Goal: Task Accomplishment & Management: Complete application form

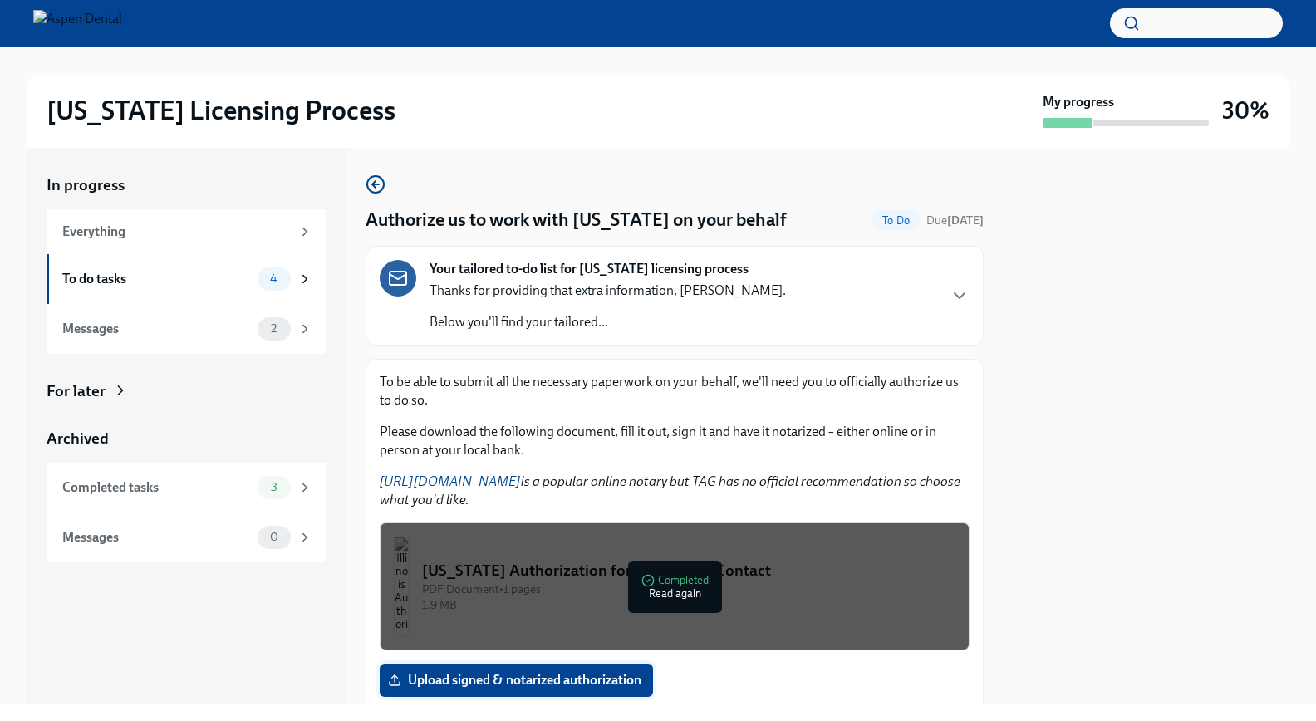
click at [579, 675] on span "Upload signed & notarized authorization" at bounding box center [516, 680] width 250 height 17
click at [0, 0] on input "Upload signed & notarized authorization" at bounding box center [0, 0] width 0 height 0
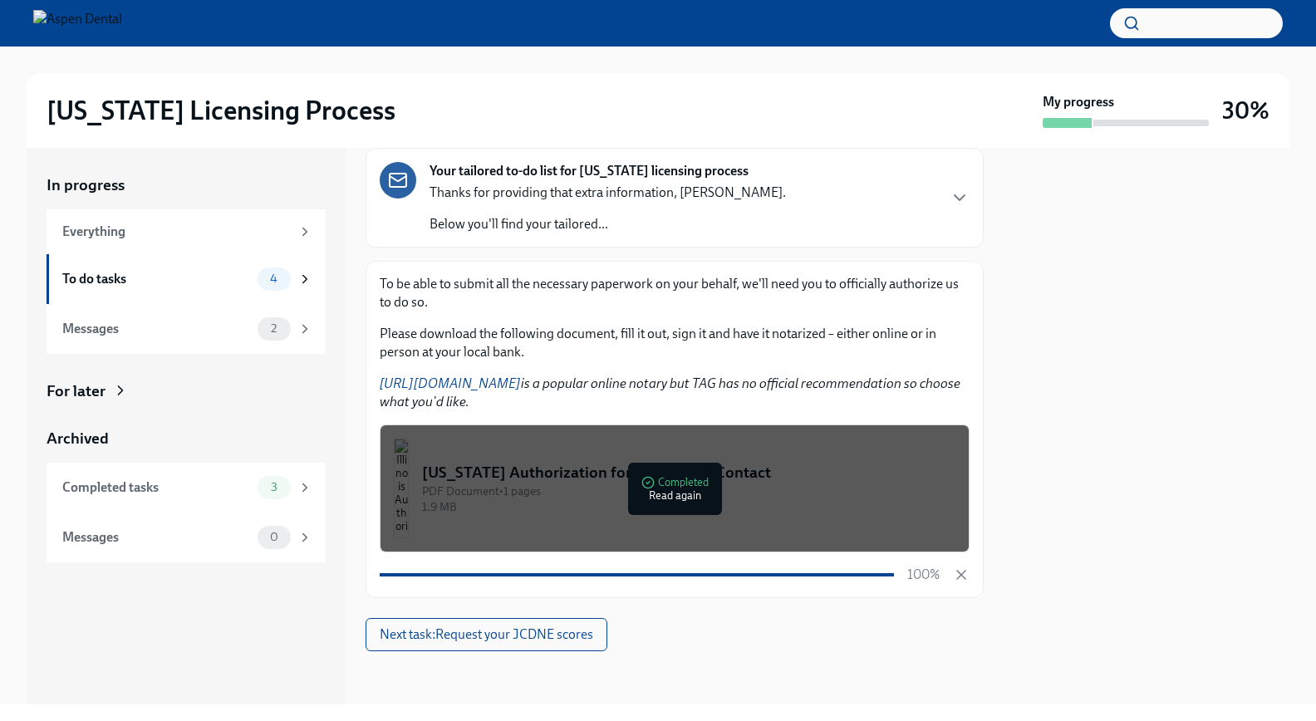
scroll to position [98, 0]
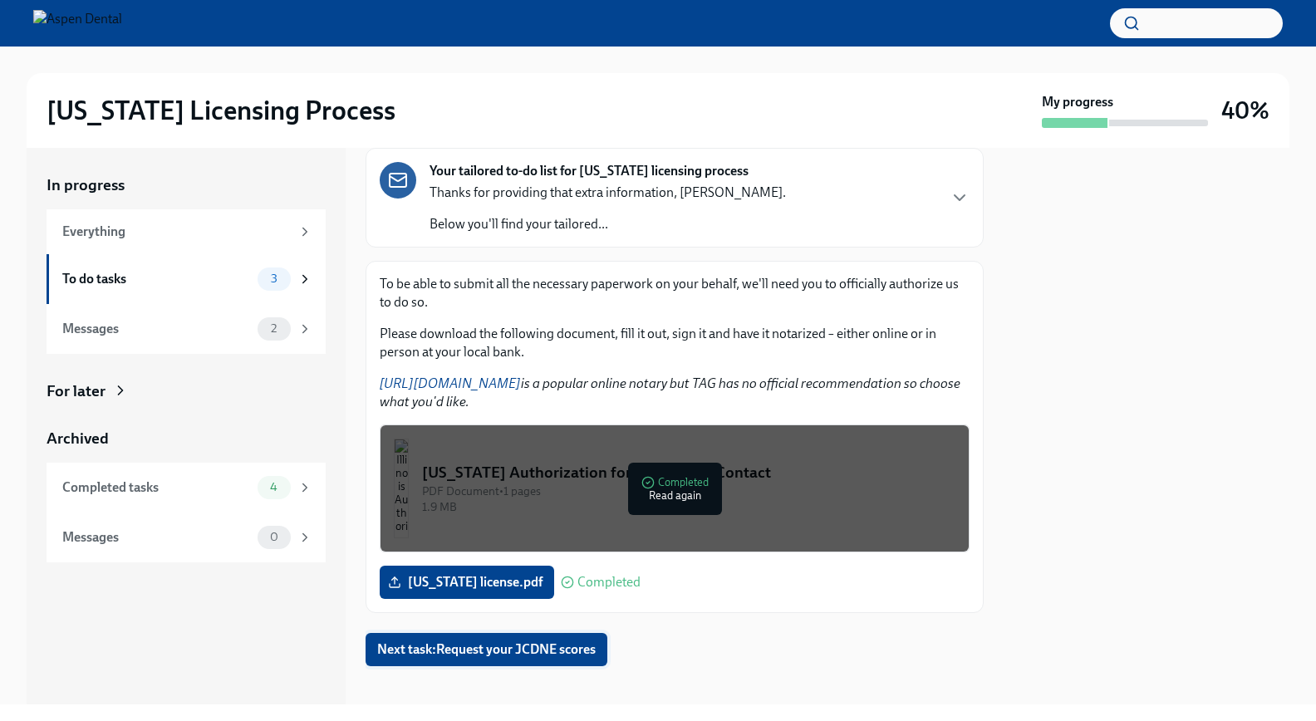
click at [586, 648] on span "Next task : Request your JCDNE scores" at bounding box center [486, 649] width 218 height 17
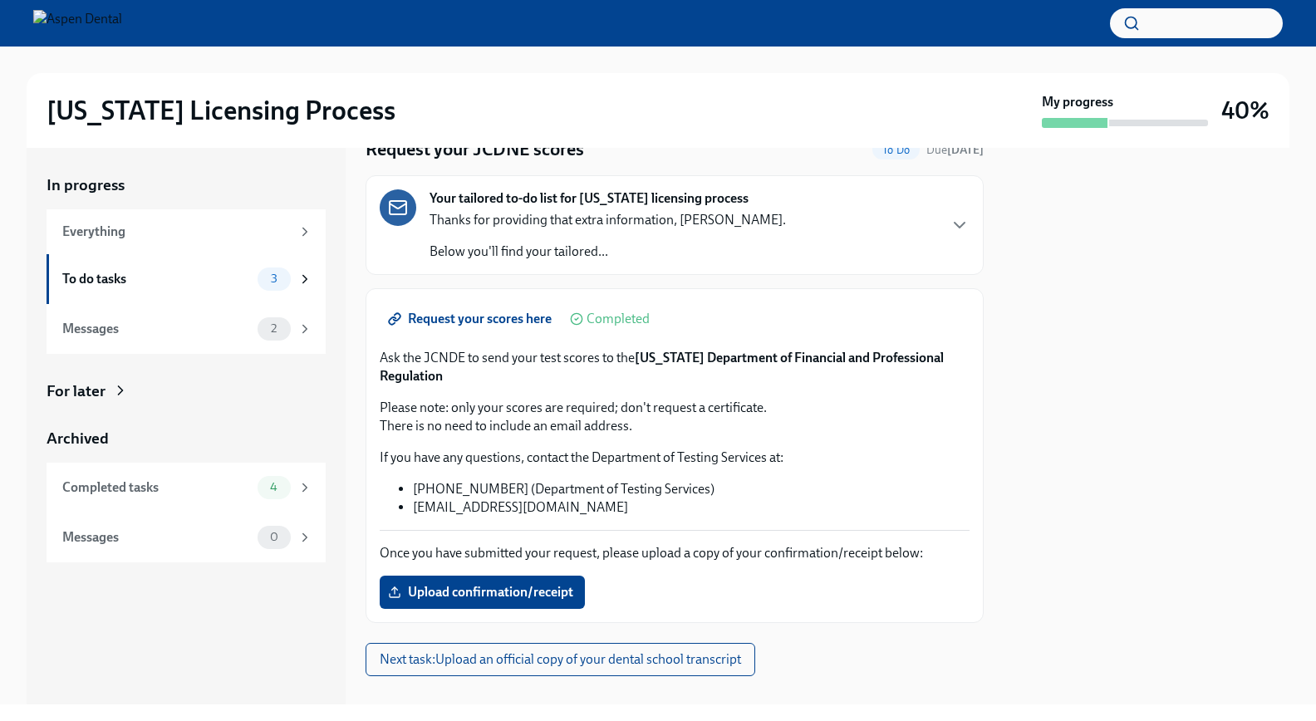
scroll to position [87, 0]
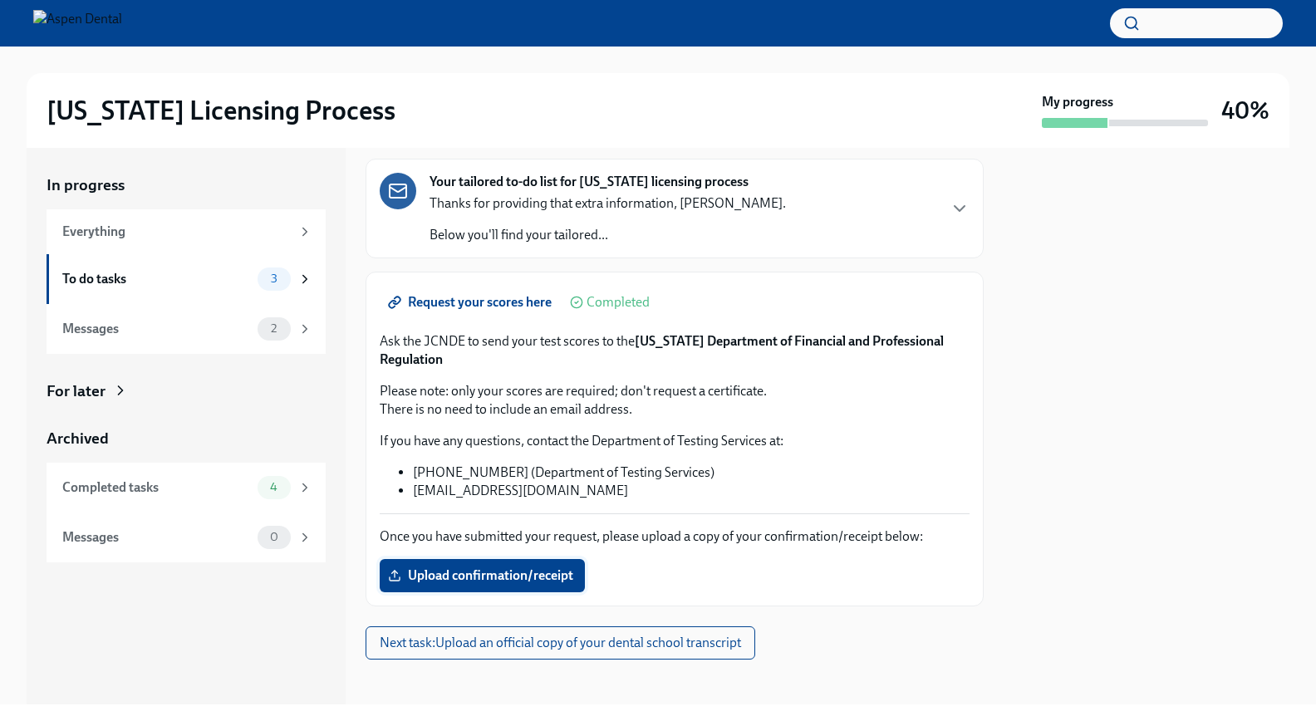
click at [479, 572] on span "Upload confirmation/receipt" at bounding box center [482, 575] width 182 height 17
click at [0, 0] on input "Upload confirmation/receipt" at bounding box center [0, 0] width 0 height 0
click at [444, 574] on span "Upload confirmation/receipt" at bounding box center [482, 575] width 182 height 17
click at [0, 0] on input "Upload confirmation/receipt" at bounding box center [0, 0] width 0 height 0
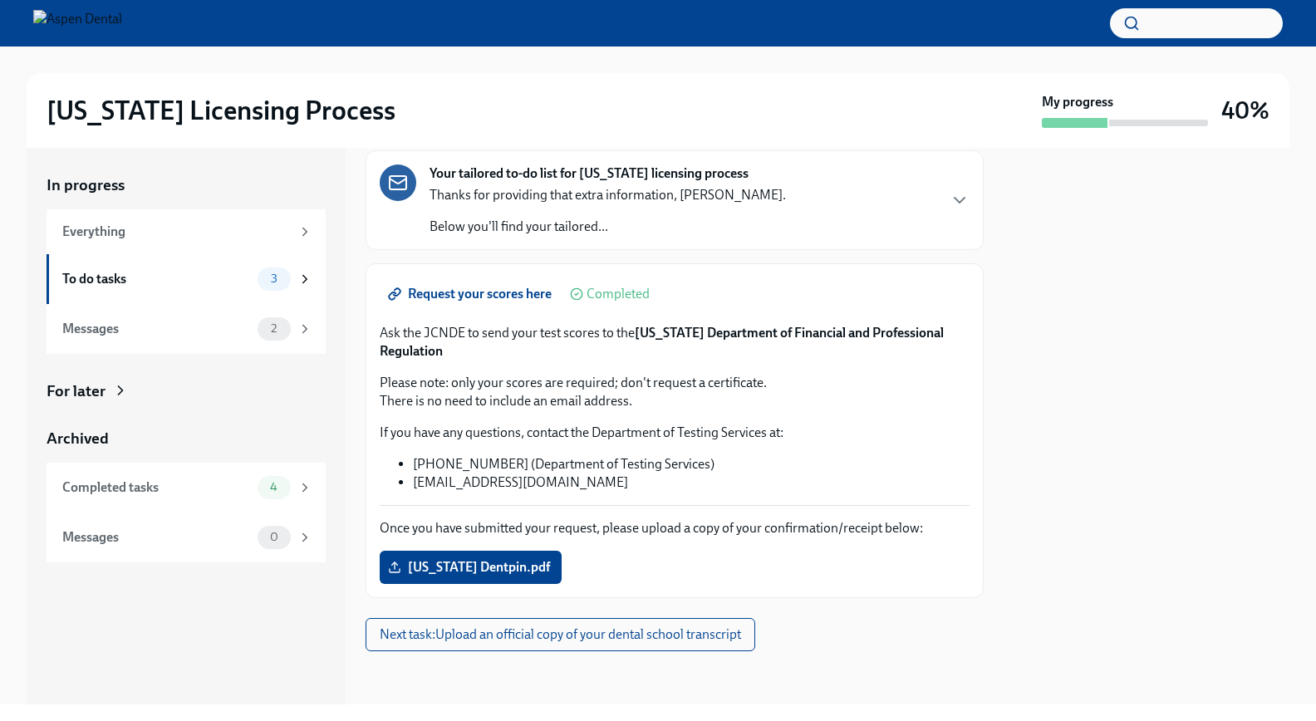
scroll to position [96, 0]
click at [729, 630] on span "Next task : Upload an official copy of your dental school transcript" at bounding box center [560, 634] width 361 height 17
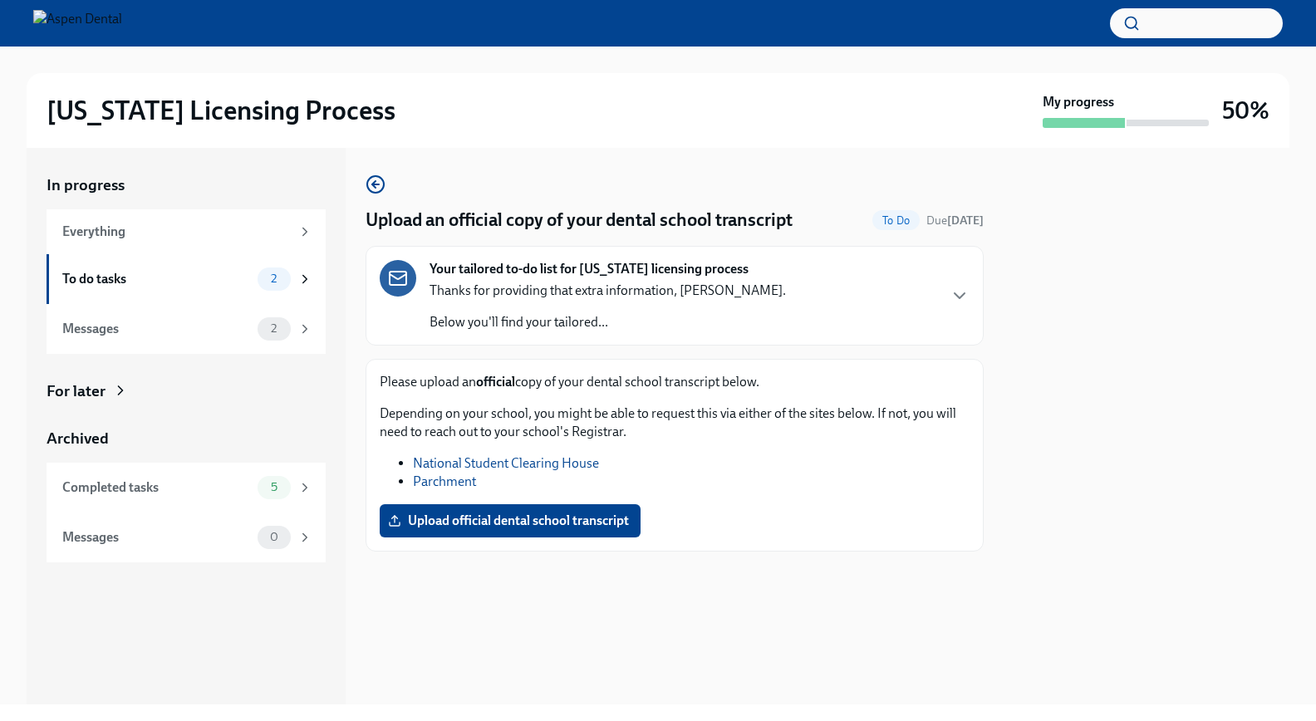
click at [427, 479] on link "Parchment" at bounding box center [444, 482] width 63 height 16
click at [464, 483] on link "Parchment" at bounding box center [444, 482] width 63 height 16
click at [910, 313] on div "Your tailored to-do list for [US_STATE] licensing process Thanks for providing …" at bounding box center [675, 295] width 590 height 71
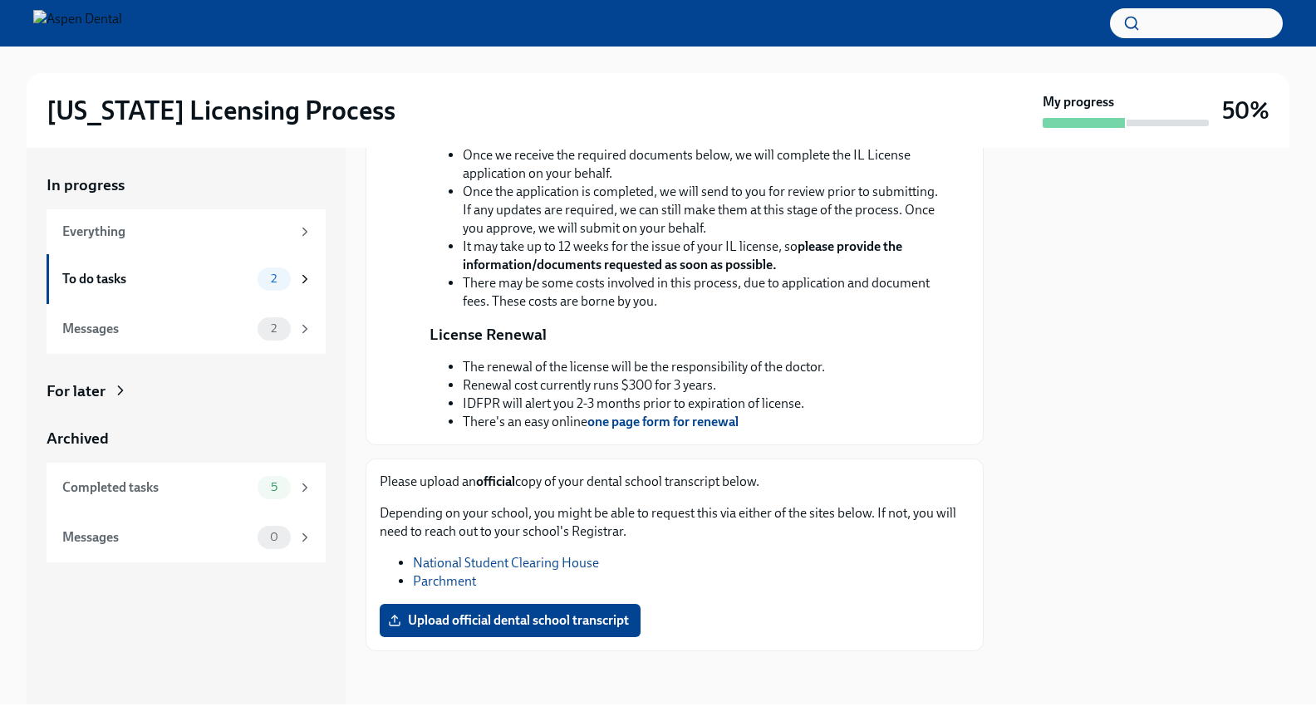
scroll to position [454, 0]
